Goal: Information Seeking & Learning: Learn about a topic

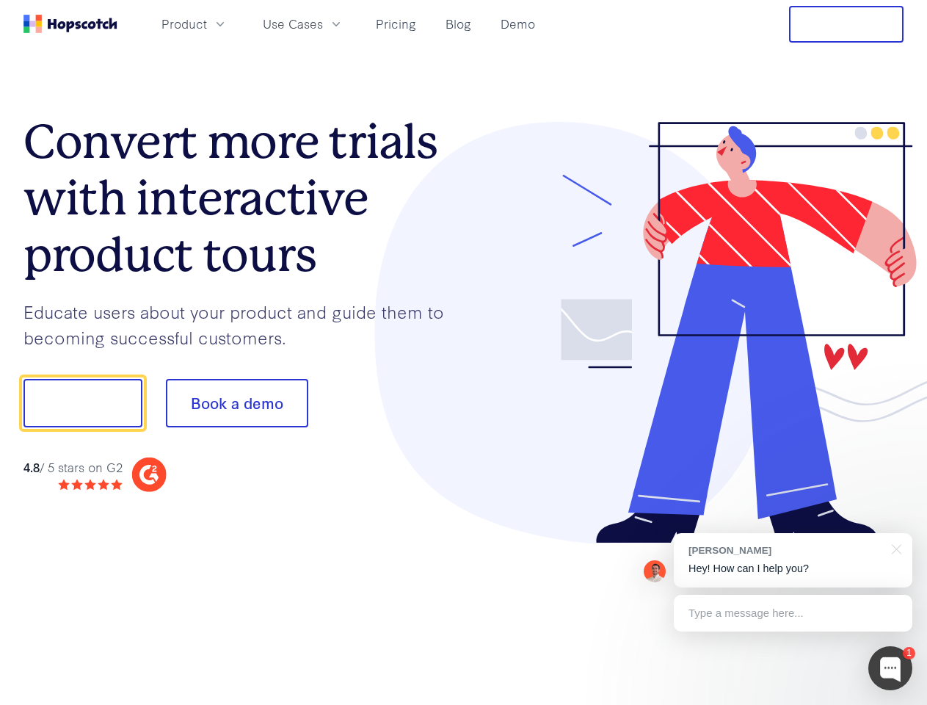
click at [464, 352] on div at bounding box center [684, 333] width 441 height 422
click at [207, 23] on span "Product" at bounding box center [185, 24] width 46 height 18
click at [323, 23] on span "Use Cases" at bounding box center [293, 24] width 60 height 18
click at [847, 24] on button "Free Trial" at bounding box center [846, 24] width 115 height 37
click at [82, 403] on button "Show me!" at bounding box center [82, 403] width 119 height 48
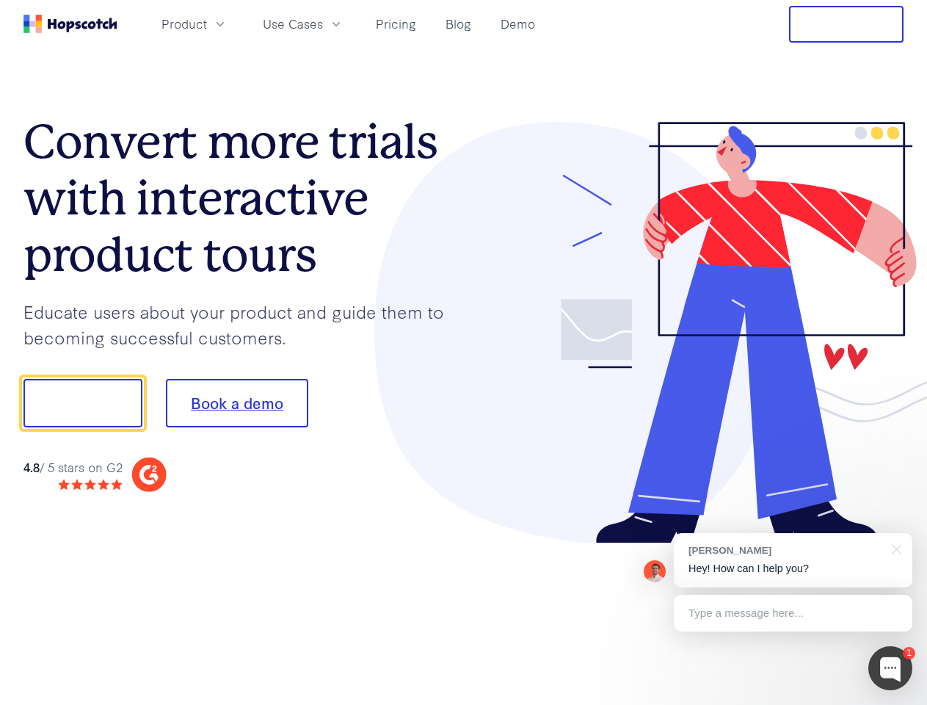
click at [236, 403] on button "Book a demo" at bounding box center [237, 403] width 142 height 48
click at [891, 668] on div at bounding box center [891, 668] width 44 height 44
click at [793, 560] on div "[PERSON_NAME] Hey! How can I help you?" at bounding box center [793, 560] width 239 height 54
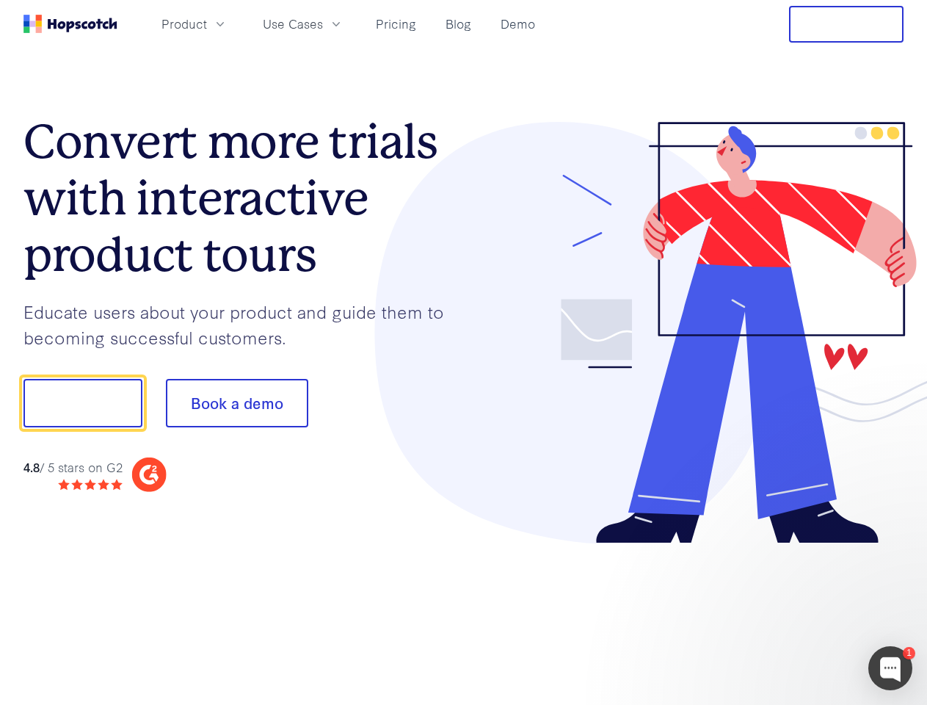
click at [894, 548] on div at bounding box center [774, 499] width 275 height 293
click at [793, 613] on div at bounding box center [774, 499] width 275 height 293
